Goal: Task Accomplishment & Management: Complete application form

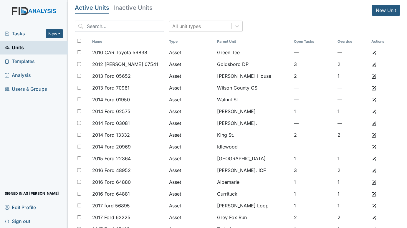
click at [27, 32] on span "Tasks" at bounding box center [25, 33] width 41 height 7
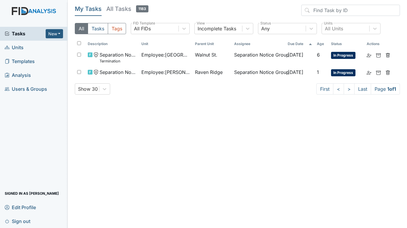
click at [18, 46] on span "Units" at bounding box center [14, 47] width 19 height 9
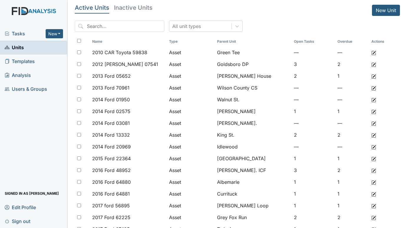
click at [23, 35] on span "Tasks" at bounding box center [25, 33] width 41 height 7
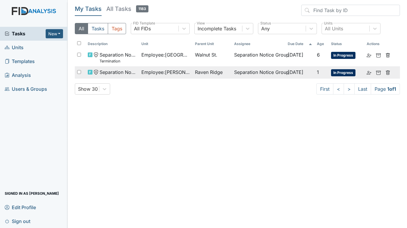
click at [143, 70] on span "Employee : Mulenga, Kennedy" at bounding box center [165, 72] width 49 height 7
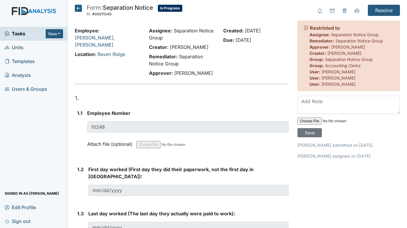
click at [307, 119] on input "file" at bounding box center [337, 121] width 80 height 14
type input "C:\fakepath\K. Mulenga res letter.pdf"
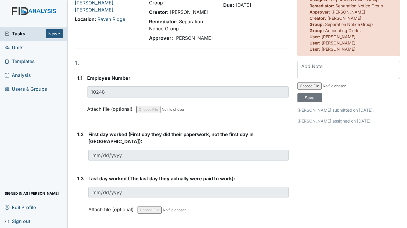
scroll to position [29, 0]
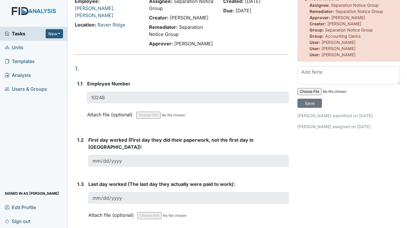
click at [337, 92] on input "file" at bounding box center [337, 91] width 80 height 14
click at [298, 91] on input "file" at bounding box center [337, 91] width 80 height 14
type input "C:\fakepath\K. Mulenga res letter.pdf"
click at [309, 104] on input "Save" at bounding box center [309, 103] width 24 height 9
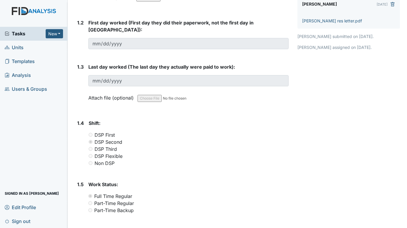
scroll to position [146, 0]
click at [19, 45] on span "Units" at bounding box center [14, 47] width 19 height 9
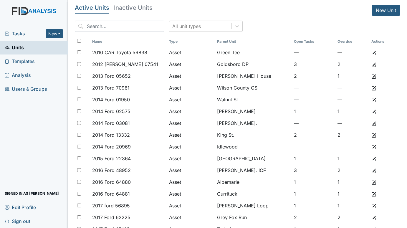
click at [20, 30] on span "Tasks" at bounding box center [25, 33] width 41 height 7
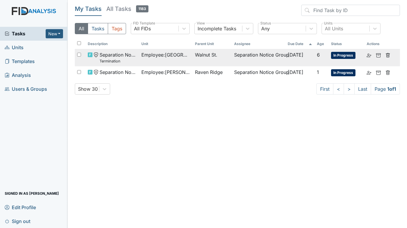
click at [169, 56] on span "Employee : Bradford, Shalisha" at bounding box center [165, 54] width 49 height 7
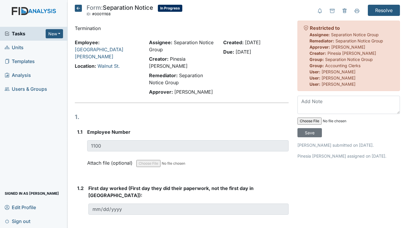
click at [21, 48] on span "Units" at bounding box center [14, 47] width 19 height 9
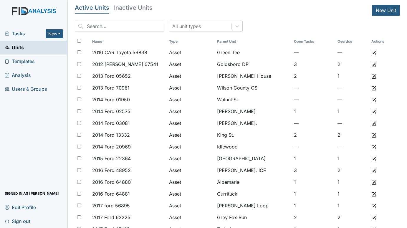
click at [16, 33] on span "Tasks" at bounding box center [25, 33] width 41 height 7
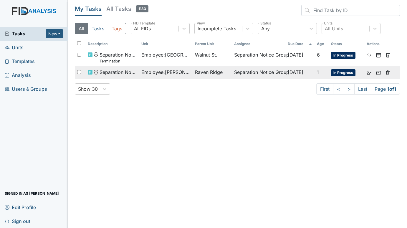
click at [280, 71] on td "Separation Notice Group" at bounding box center [259, 72] width 54 height 12
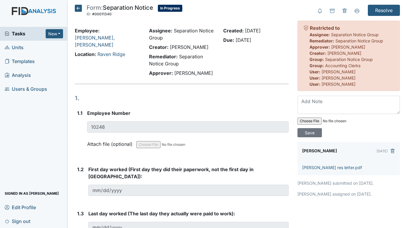
click at [15, 44] on span "Units" at bounding box center [14, 47] width 19 height 9
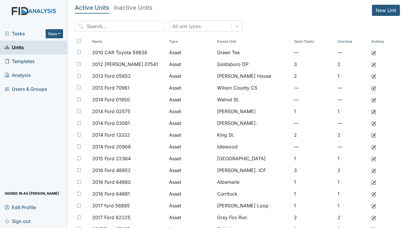
click at [12, 29] on div "Tasks New Form Inspection Document Bundle" at bounding box center [34, 34] width 68 height 14
click at [19, 36] on span "Tasks" at bounding box center [25, 33] width 41 height 7
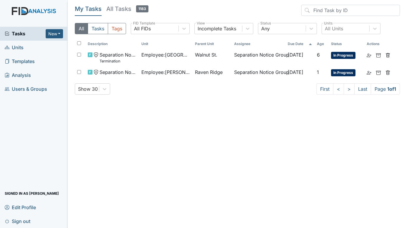
click at [13, 45] on span "Units" at bounding box center [14, 47] width 19 height 9
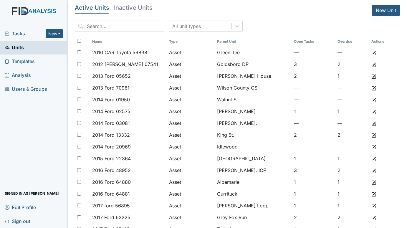
click at [19, 33] on span "Tasks" at bounding box center [25, 33] width 41 height 7
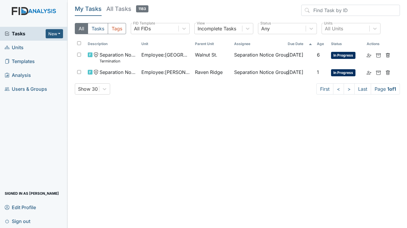
click at [16, 49] on span "Units" at bounding box center [14, 47] width 19 height 9
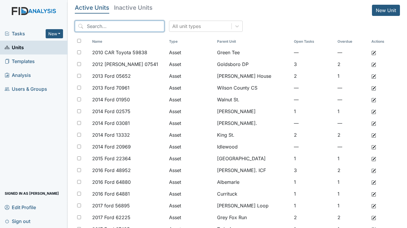
click at [106, 25] on input "search" at bounding box center [119, 26] width 89 height 11
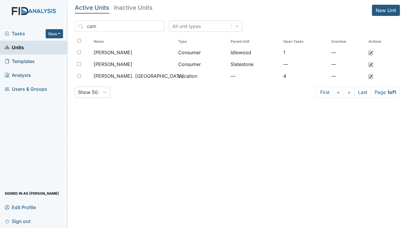
click at [136, 10] on h5 "Inactive Units" at bounding box center [133, 8] width 39 height 6
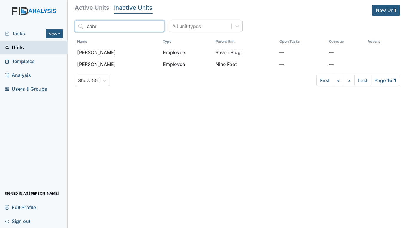
drag, startPoint x: 101, startPoint y: 26, endPoint x: 59, endPoint y: 26, distance: 41.8
click at [59, 26] on div "Tasks New Form Inspection Document Bundle Units Templates Analysis Users & Grou…" at bounding box center [203, 114] width 407 height 228
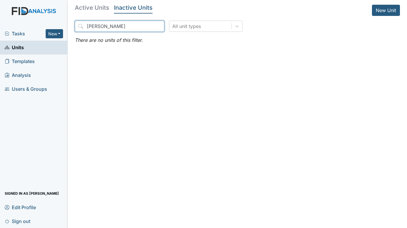
click at [96, 26] on input "cambell" at bounding box center [119, 26] width 89 height 11
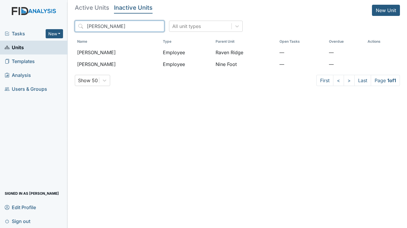
drag, startPoint x: 118, startPoint y: 26, endPoint x: 64, endPoint y: 26, distance: 53.8
click at [64, 26] on div "Tasks New Form Inspection Document Bundle Units Templates Analysis Users & Grou…" at bounding box center [203, 114] width 407 height 228
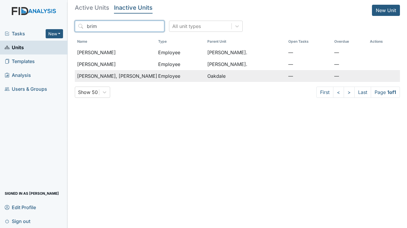
type input "brim"
click at [115, 74] on span "Brimage, Franlena" at bounding box center [117, 75] width 80 height 7
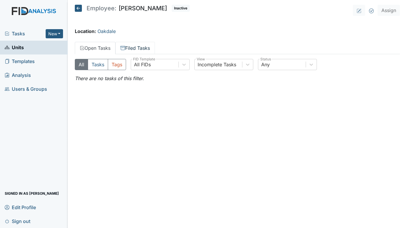
click at [131, 47] on link "Filed Tasks" at bounding box center [134, 48] width 39 height 12
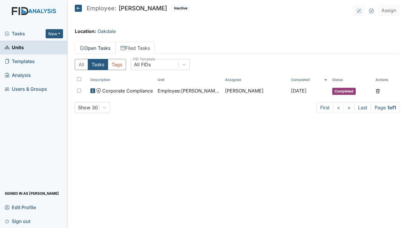
click at [94, 48] on link "Open Tasks" at bounding box center [95, 48] width 41 height 12
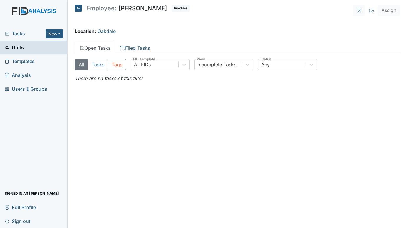
click at [17, 31] on span "Tasks" at bounding box center [25, 33] width 41 height 7
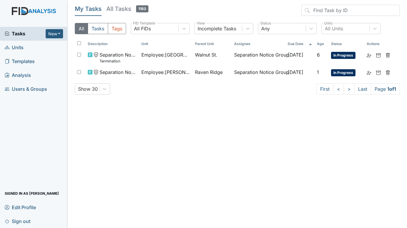
click at [19, 47] on span "Units" at bounding box center [14, 47] width 19 height 9
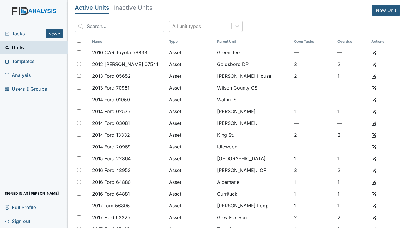
click at [20, 32] on span "Tasks" at bounding box center [25, 33] width 41 height 7
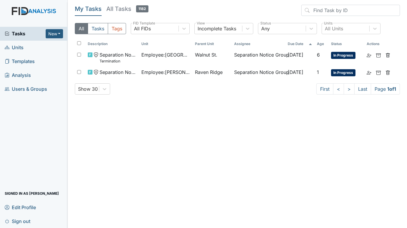
click at [19, 50] on span "Units" at bounding box center [14, 47] width 19 height 9
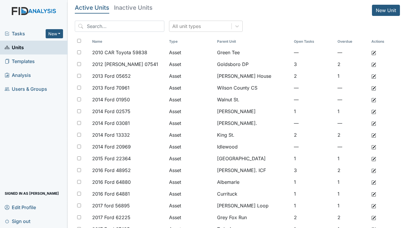
click at [21, 34] on span "Tasks" at bounding box center [25, 33] width 41 height 7
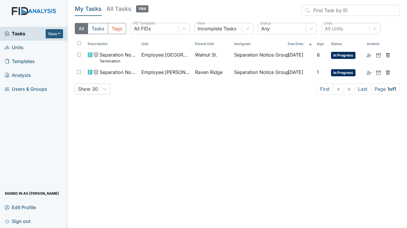
click at [19, 49] on span "Units" at bounding box center [14, 47] width 19 height 9
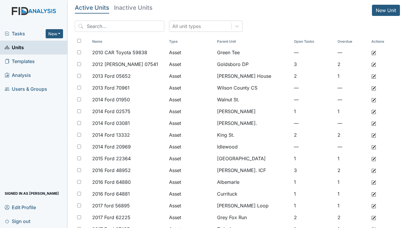
click at [20, 31] on span "Tasks" at bounding box center [25, 33] width 41 height 7
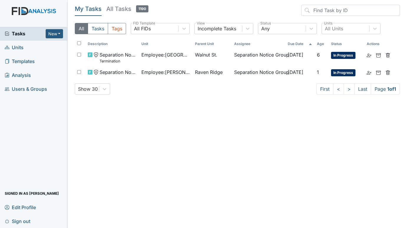
click at [15, 47] on span "Units" at bounding box center [14, 47] width 19 height 9
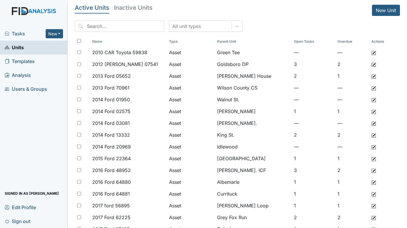
click at [16, 32] on span "Tasks" at bounding box center [25, 33] width 41 height 7
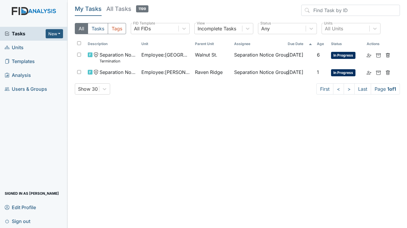
click at [17, 48] on span "Units" at bounding box center [14, 47] width 19 height 9
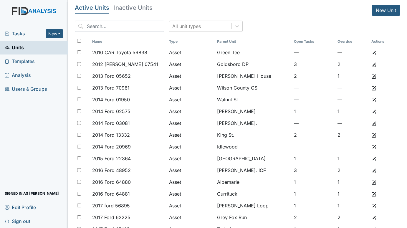
click at [11, 139] on div "Tasks New Form Inspection Document Bundle Units Templates Analysis Users & Grou…" at bounding box center [34, 127] width 68 height 201
click at [21, 33] on span "Tasks" at bounding box center [25, 33] width 41 height 7
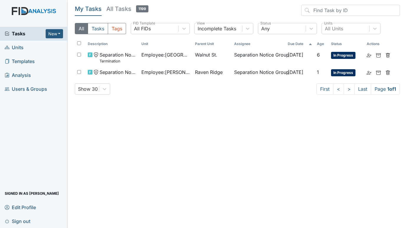
click at [18, 47] on span "Units" at bounding box center [14, 47] width 19 height 9
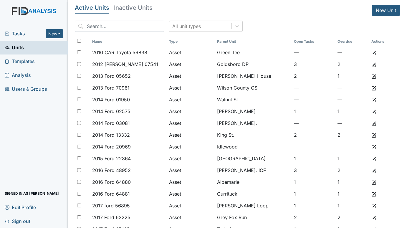
click at [21, 34] on span "Tasks" at bounding box center [25, 33] width 41 height 7
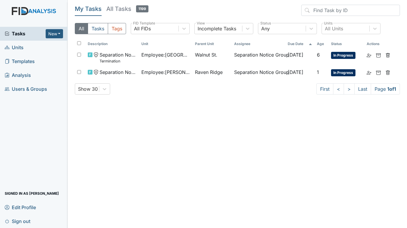
click at [20, 46] on span "Units" at bounding box center [14, 47] width 19 height 9
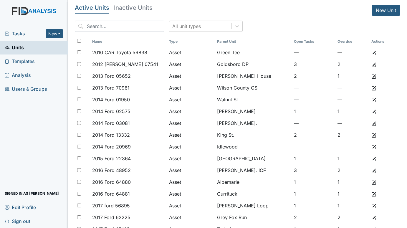
click at [21, 32] on span "Tasks" at bounding box center [25, 33] width 41 height 7
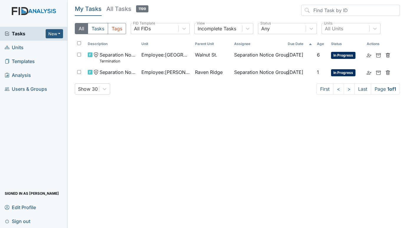
click at [17, 49] on span "Units" at bounding box center [14, 47] width 19 height 9
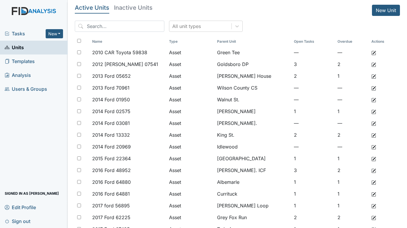
click at [22, 33] on span "Tasks" at bounding box center [25, 33] width 41 height 7
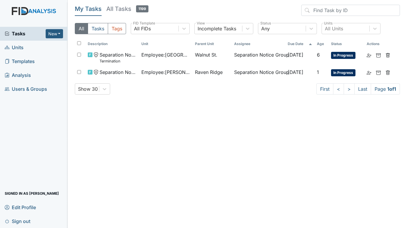
click at [21, 45] on span "Units" at bounding box center [14, 47] width 19 height 9
